Goal: Task Accomplishment & Management: Manage account settings

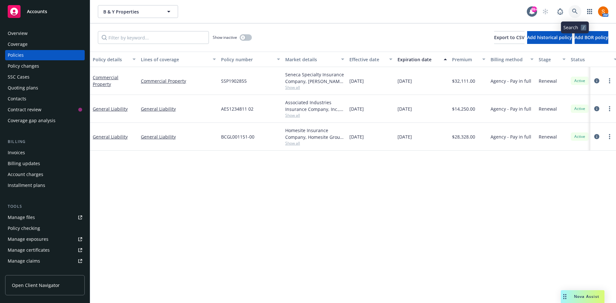
click at [574, 11] on icon at bounding box center [575, 12] width 6 height 6
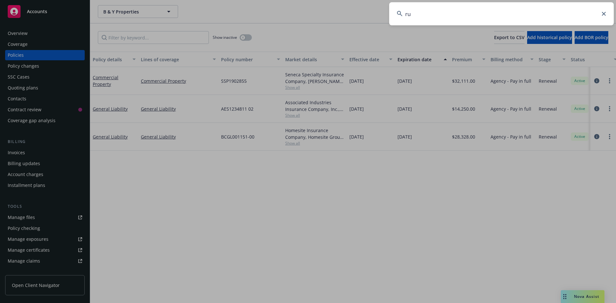
type input "r"
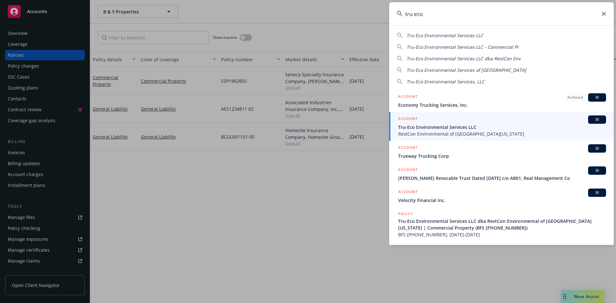
click at [447, 11] on input "tru eco" at bounding box center [501, 13] width 225 height 23
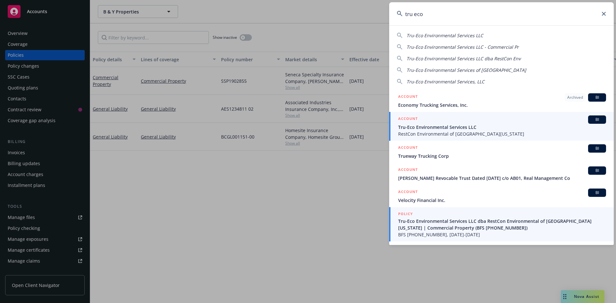
type input "tru eco"
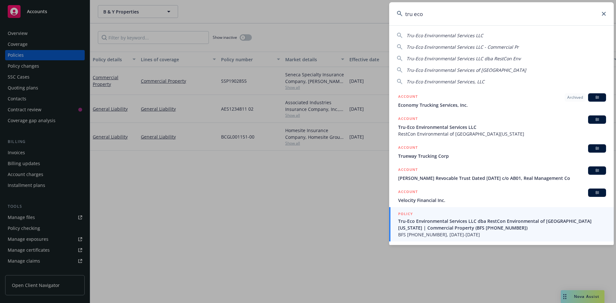
click at [472, 221] on span "Tru-Eco Environmental Services LLC dba RestCon Environmental of Southern Califo…" at bounding box center [502, 224] width 208 height 13
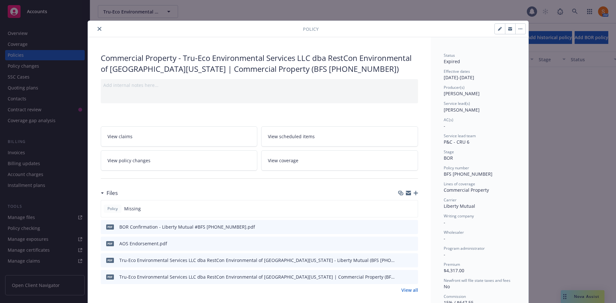
click at [98, 27] on icon "close" at bounding box center [100, 29] width 4 height 4
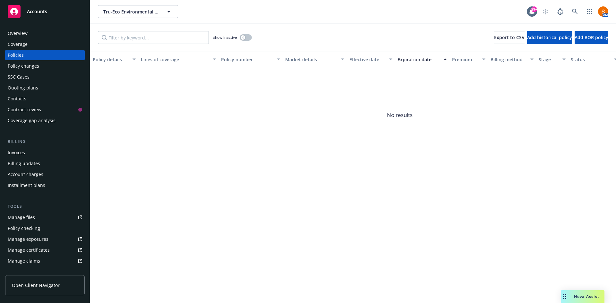
click at [22, 152] on div "Invoices" at bounding box center [16, 153] width 17 height 10
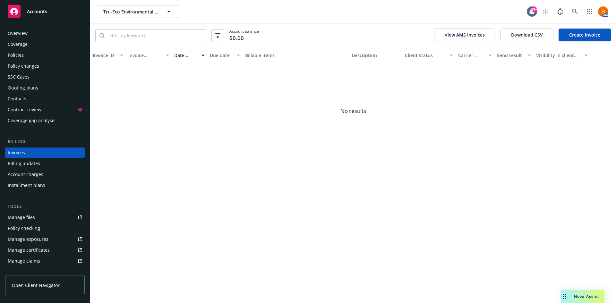
click at [575, 34] on link "Create Invoice" at bounding box center [585, 35] width 52 height 13
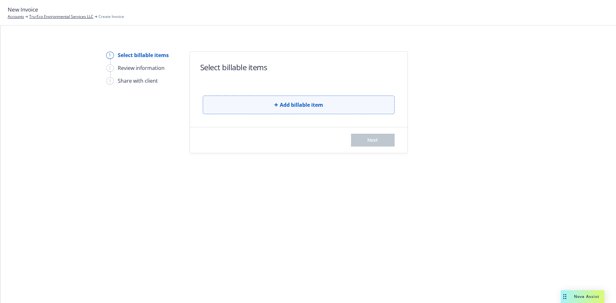
click at [296, 104] on span "Add billable item" at bounding box center [301, 105] width 43 height 8
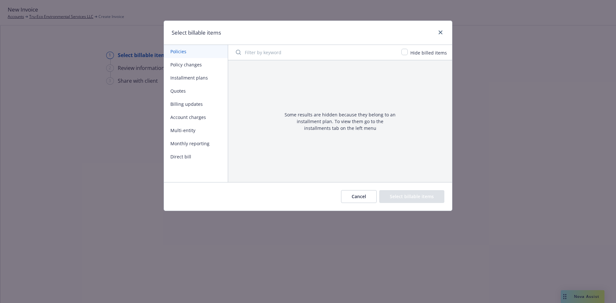
click at [199, 67] on button "Policy changes" at bounding box center [196, 64] width 64 height 13
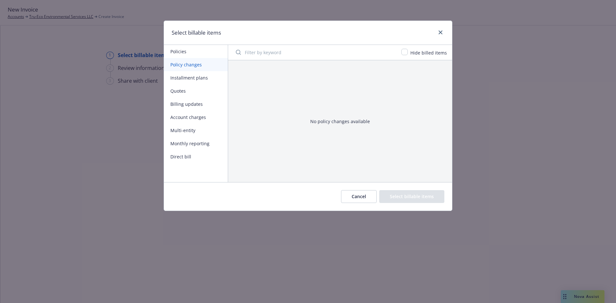
click at [355, 199] on button "Cancel" at bounding box center [359, 196] width 36 height 13
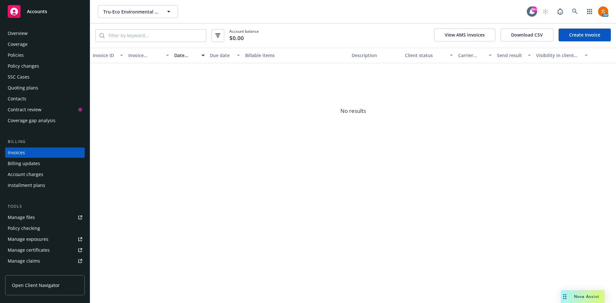
click at [32, 55] on div "Policies" at bounding box center [45, 55] width 74 height 10
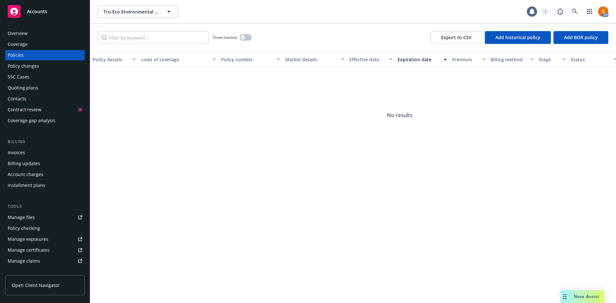
click at [33, 64] on div "Policy changes" at bounding box center [23, 66] width 31 height 10
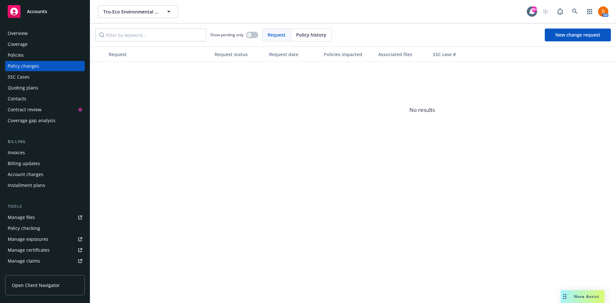
click at [304, 38] on span "Policy history" at bounding box center [311, 34] width 30 height 7
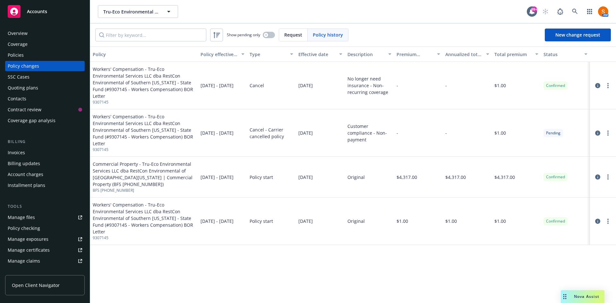
click at [304, 38] on div "Request" at bounding box center [293, 35] width 29 height 12
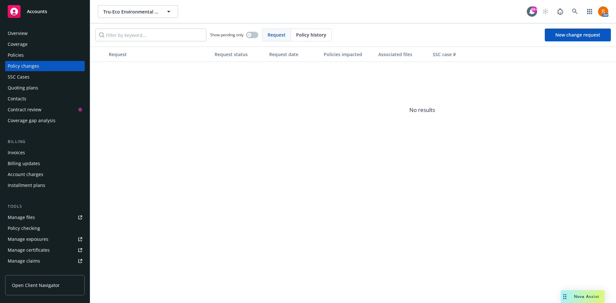
click at [39, 59] on div "Policies" at bounding box center [45, 55] width 74 height 10
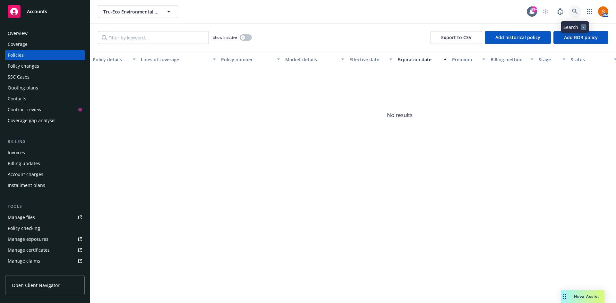
click at [572, 9] on icon at bounding box center [575, 12] width 6 height 6
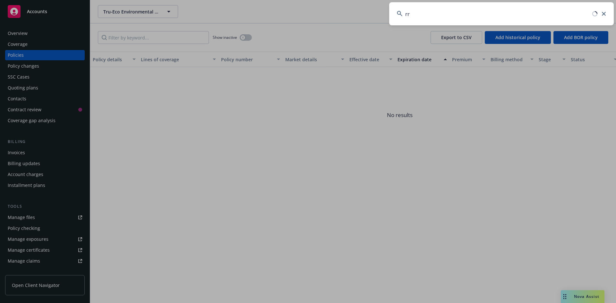
type input "r"
type input "f"
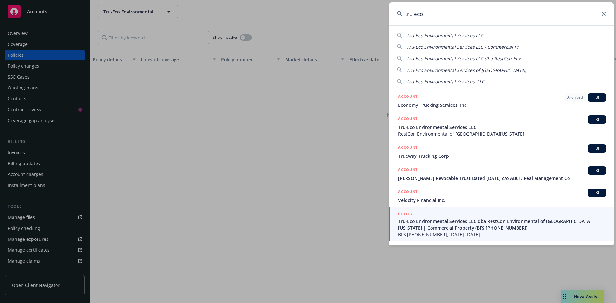
click at [452, 34] on span "Tru-Eco Environmental Services LLC" at bounding box center [445, 35] width 77 height 6
type input "Tru-Eco Environmental Services LLC"
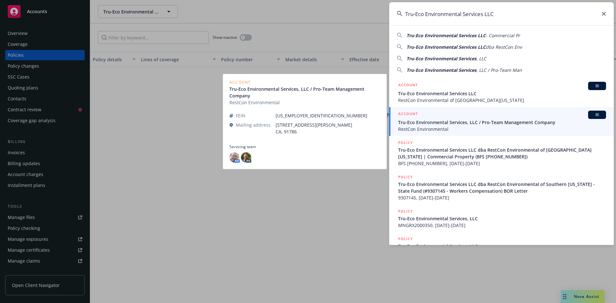
click at [473, 128] on span "RestCon Environmental" at bounding box center [502, 129] width 208 height 7
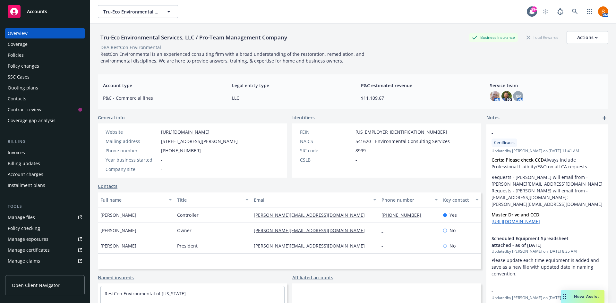
click at [35, 153] on div "Invoices" at bounding box center [45, 153] width 74 height 10
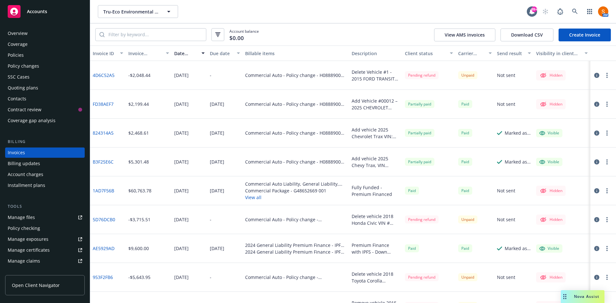
click at [578, 44] on div "Account balance $0.00 View AMS invoices Download CSV Create Invoice" at bounding box center [353, 34] width 526 height 22
click at [579, 38] on link "Create Invoice" at bounding box center [585, 35] width 52 height 13
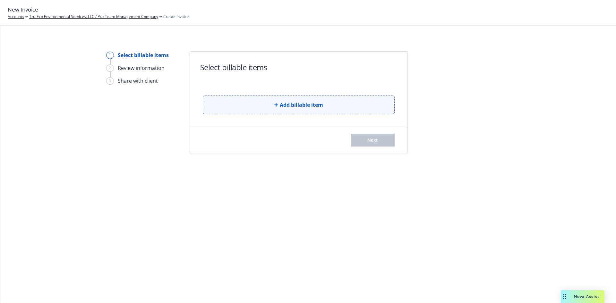
click at [305, 105] on span "Add billable item" at bounding box center [301, 105] width 43 height 8
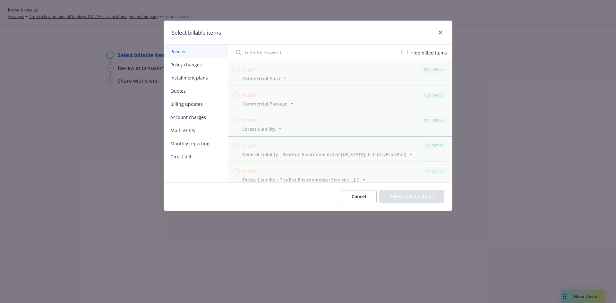
click at [189, 65] on button "Policy changes" at bounding box center [196, 64] width 64 height 13
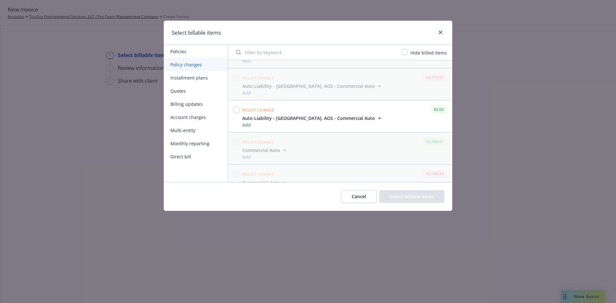
scroll to position [392, 0]
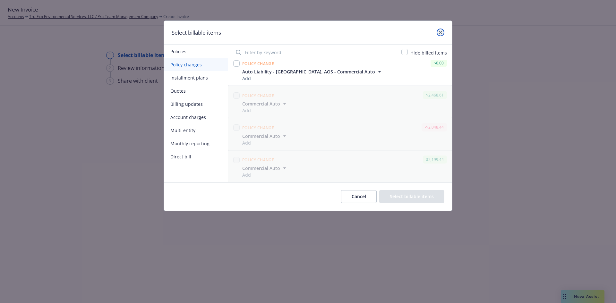
click at [442, 33] on icon "close" at bounding box center [441, 32] width 4 height 4
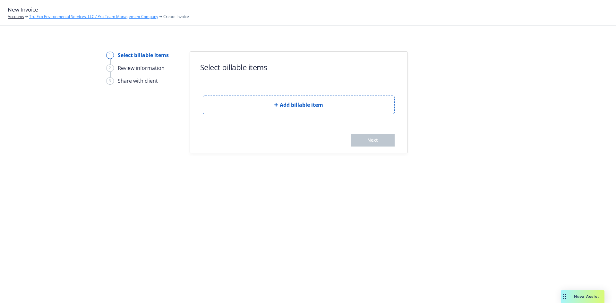
click at [90, 16] on link "Tru-Eco Environmental Services, LLC / Pro-Team Management Company" at bounding box center [93, 17] width 129 height 6
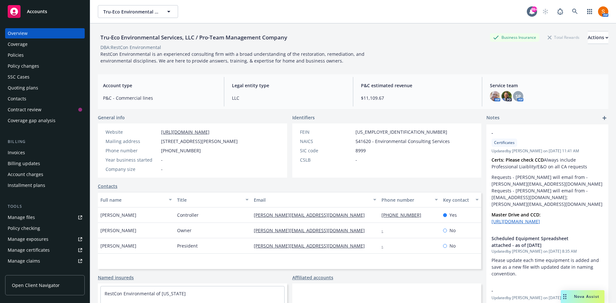
click at [29, 56] on div "Policies" at bounding box center [45, 55] width 74 height 10
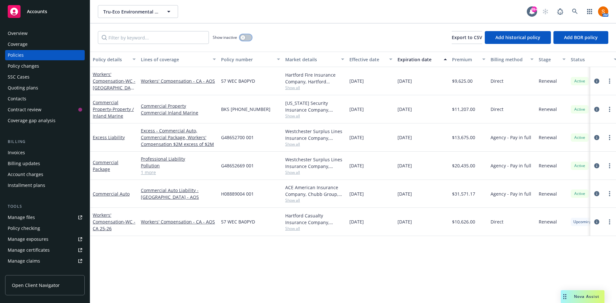
click at [248, 36] on button "button" at bounding box center [246, 37] width 12 height 6
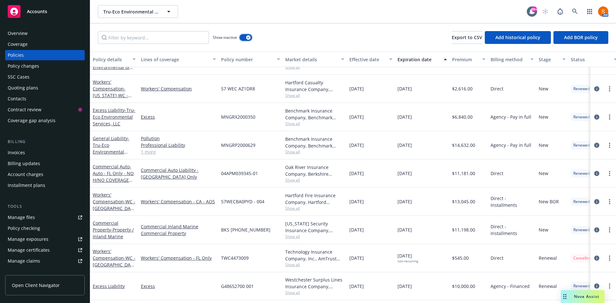
scroll to position [272, 0]
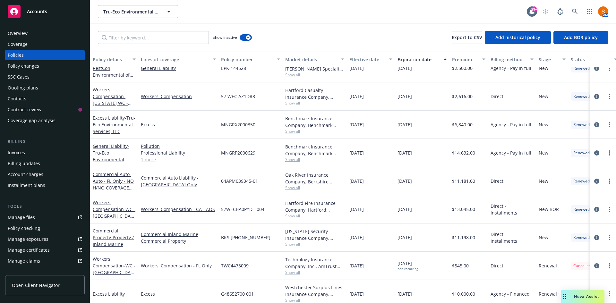
click at [316, 31] on div "Show inactive Export to CSV Add historical policy Add BOR policy" at bounding box center [353, 37] width 526 height 28
click at [364, 39] on div "Show inactive Export to CSV Add historical policy Add BOR policy" at bounding box center [353, 37] width 526 height 28
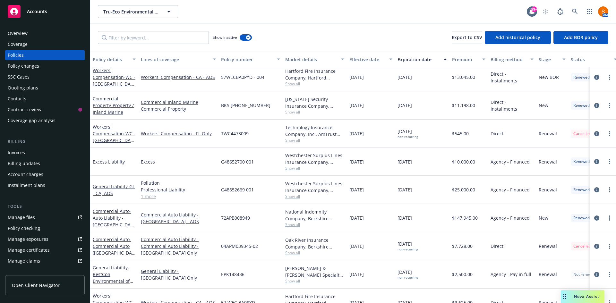
scroll to position [392, 0]
click at [234, 186] on span "G48652669 001" at bounding box center [237, 189] width 33 height 7
click at [300, 196] on span "Show all" at bounding box center [314, 195] width 59 height 5
click at [244, 175] on div "G48652700 001" at bounding box center [251, 162] width 64 height 28
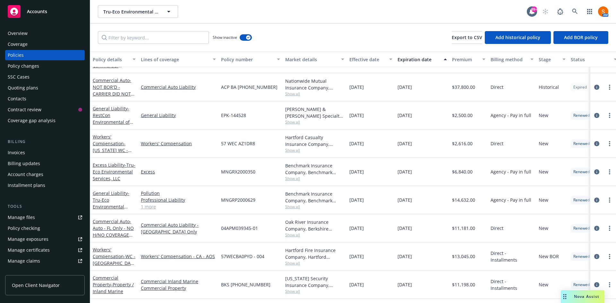
scroll to position [229, 0]
